Goal: Communication & Community: Share content

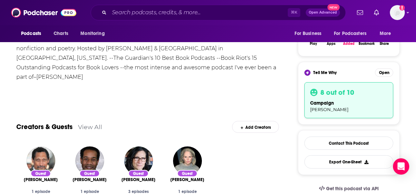
scroll to position [123, 0]
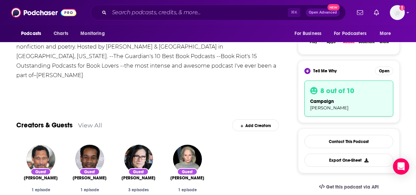
click at [347, 105] on div "campaign Jim Logan" at bounding box center [348, 104] width 77 height 13
click at [380, 75] on div "Tell Me Why Open 8 out of 10 campaign Jim Logan" at bounding box center [348, 91] width 89 height 50
click at [385, 69] on button "Open" at bounding box center [384, 70] width 18 height 8
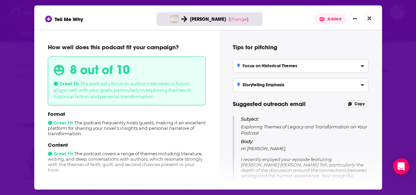
scroll to position [15, 0]
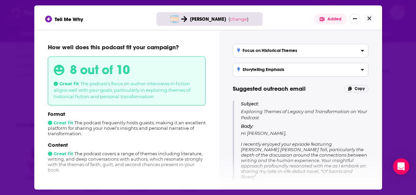
click at [256, 111] on p "Subject: Exploring Themes of Legacy and Transformation on Your Podcast" at bounding box center [304, 110] width 127 height 20
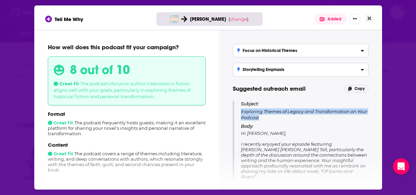
click at [256, 111] on p "Subject: Exploring Themes of Legacy and Transformation on Your Podcast" at bounding box center [304, 110] width 127 height 20
copy p "Exploring Themes of Legacy and Transformation on Your Podcast"
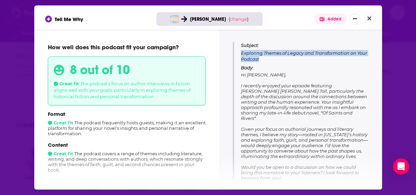
scroll to position [96, 0]
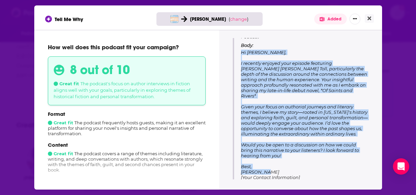
drag, startPoint x: 241, startPoint y: 132, endPoint x: 287, endPoint y: 163, distance: 55.7
click at [287, 163] on p "Body: Hi David, I recently enjoyed your episode featuring Martha Anne Toll, par…" at bounding box center [304, 110] width 127 height 137
copy span "Hi David, I recently enjoyed your episode featuring Martha Anne Toll, particula…"
click at [368, 18] on icon "Close" at bounding box center [369, 19] width 4 height 4
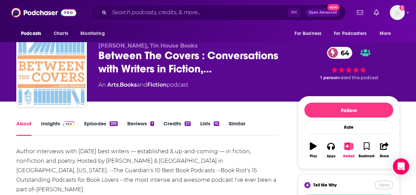
scroll to position [0, 0]
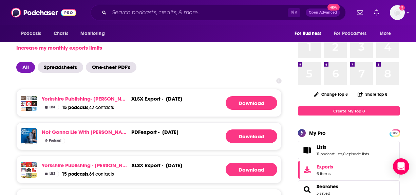
click at [83, 99] on link "Yorkshire Publishing- [PERSON_NAME] - [DATE] (Copy)" at bounding box center [85, 98] width 87 height 6
click at [388, 12] on div "Add a profile image" at bounding box center [379, 12] width 51 height 15
click at [399, 15] on img "Logged in as lorlinskyyorkshire" at bounding box center [397, 12] width 15 height 15
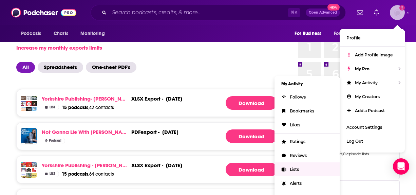
click at [293, 165] on link "Lists" at bounding box center [306, 169] width 65 height 14
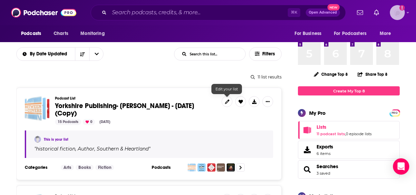
scroll to position [67, 0]
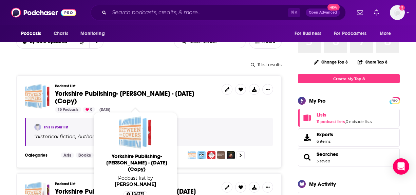
click at [167, 95] on span "Yorkshire Publishing- [PERSON_NAME] - [DATE] (Copy)" at bounding box center [124, 97] width 139 height 16
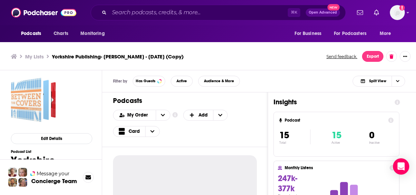
scroll to position [2, 0]
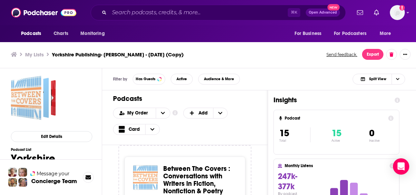
click at [180, 175] on div "Podcasts Charts Monitoring ⌘ K Open Advanced New For Business For Podcasters Mo…" at bounding box center [208, 96] width 416 height 197
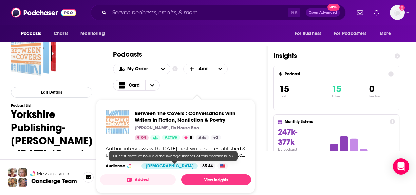
scroll to position [48, 0]
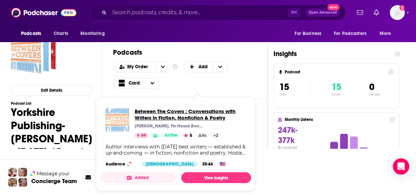
click at [196, 111] on span "Between The Covers : Conversations with Writers in Fiction, Nonfiction & Poetry" at bounding box center [190, 114] width 111 height 13
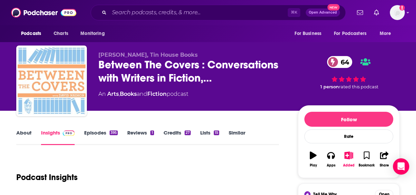
click at [21, 135] on link "About" at bounding box center [23, 137] width 15 height 16
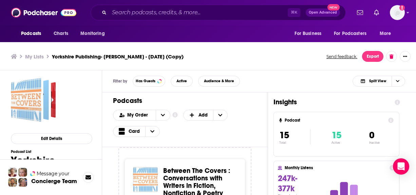
scroll to position [2, 0]
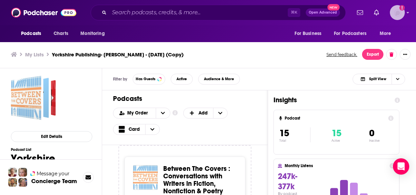
click at [401, 13] on img "Logged in as lorlinskyyorkshire" at bounding box center [397, 12] width 15 height 15
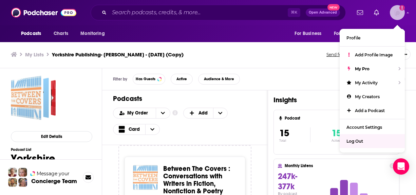
click at [357, 139] on span "Log Out" at bounding box center [354, 140] width 17 height 5
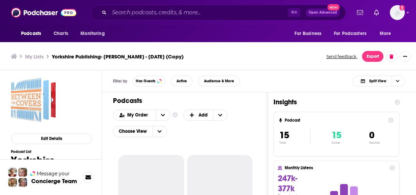
scroll to position [2, 0]
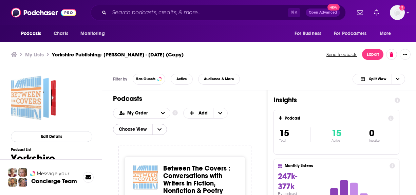
click at [130, 129] on span "Choose View" at bounding box center [132, 129] width 39 height 12
click at [128, 142] on span "Card" at bounding box center [148, 140] width 42 height 4
click at [380, 77] on span "Split View" at bounding box center [377, 79] width 17 height 4
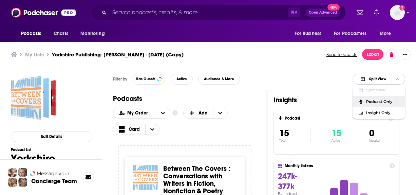
click at [377, 101] on span "Podcast Only" at bounding box center [383, 102] width 34 height 4
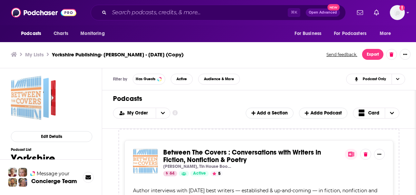
click at [67, 53] on h3 "Yorkshire Publishing- [PERSON_NAME] - [DATE] (Copy)" at bounding box center [118, 54] width 132 height 6
